Goal: Check status: Check status

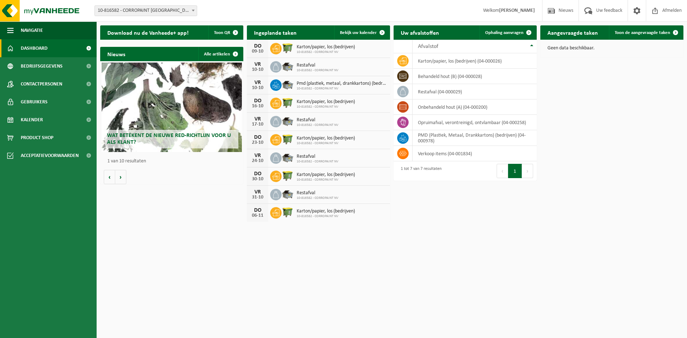
click at [327, 85] on span "Pmd (plastiek, metaal, drankkartons) (bedrijven)" at bounding box center [342, 84] width 90 height 6
click at [53, 120] on link "Kalender" at bounding box center [48, 120] width 97 height 18
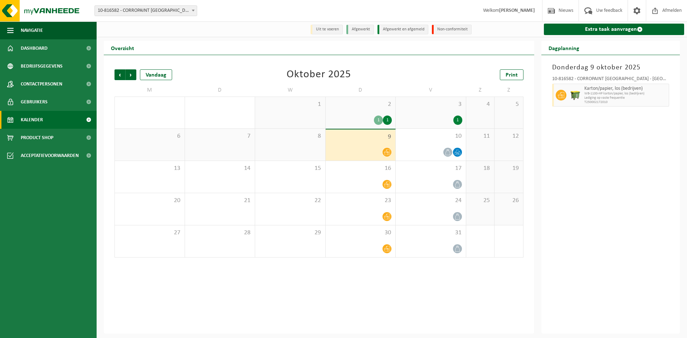
click at [377, 121] on div "1" at bounding box center [378, 120] width 9 height 9
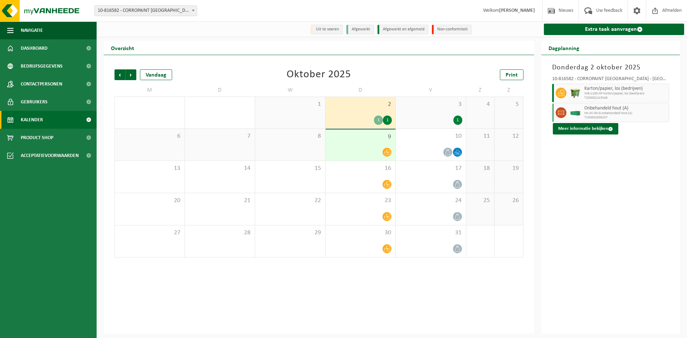
click at [370, 154] on div at bounding box center [360, 153] width 63 height 10
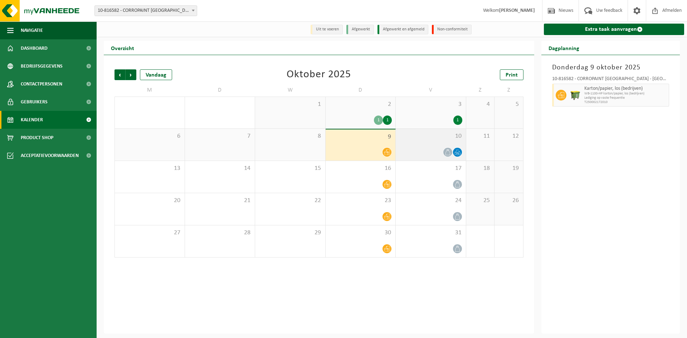
click at [412, 150] on div at bounding box center [431, 153] width 63 height 10
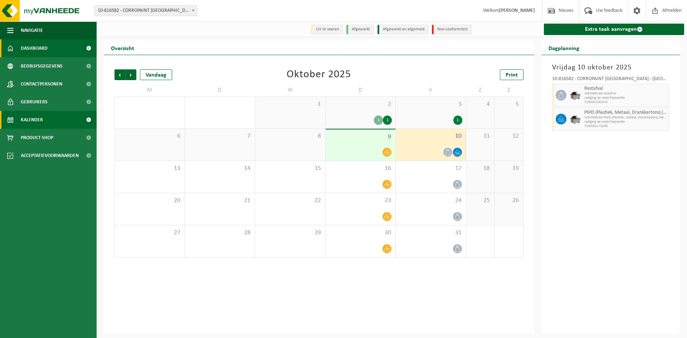
click at [61, 51] on link "Dashboard" at bounding box center [48, 48] width 97 height 18
